Goal: Use online tool/utility: Utilize a website feature to perform a specific function

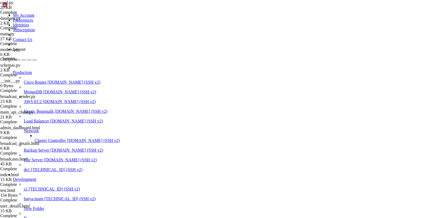
scroll to position [4, 0]
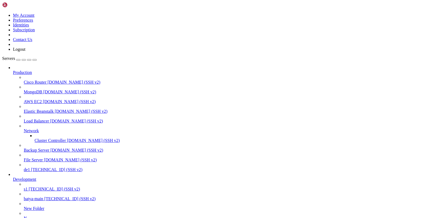
click at [28, 187] on span "s1" at bounding box center [26, 189] width 4 height 5
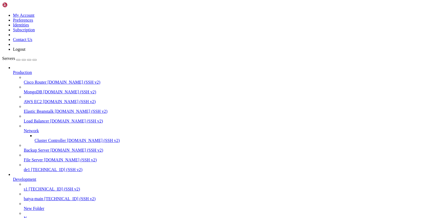
type input "/var/service/oko-vpn-bot/bot/handlers"
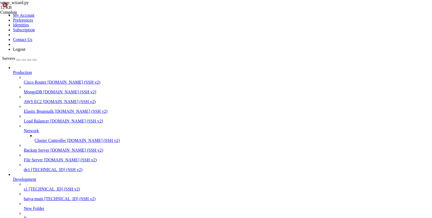
scroll to position [175, 0]
drag, startPoint x: 152, startPoint y: 388, endPoint x: 107, endPoint y: 388, distance: 45.1
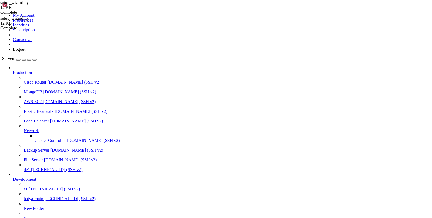
copy x-row "python -m bot.main"
